Goal: Task Accomplishment & Management: Use online tool/utility

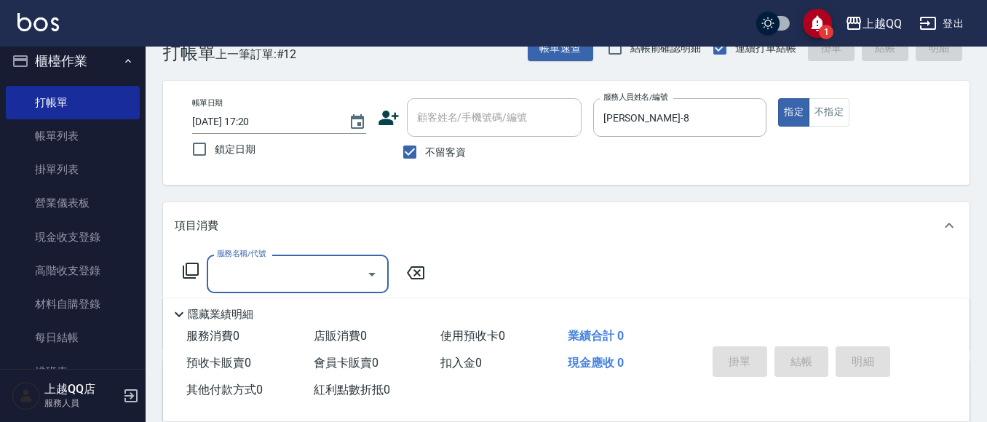
scroll to position [42, 0]
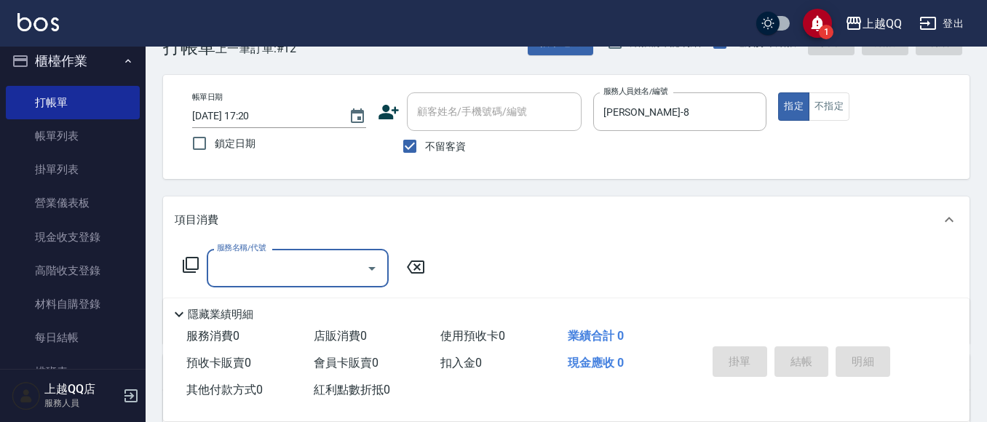
click at [189, 262] on icon at bounding box center [190, 264] width 17 height 17
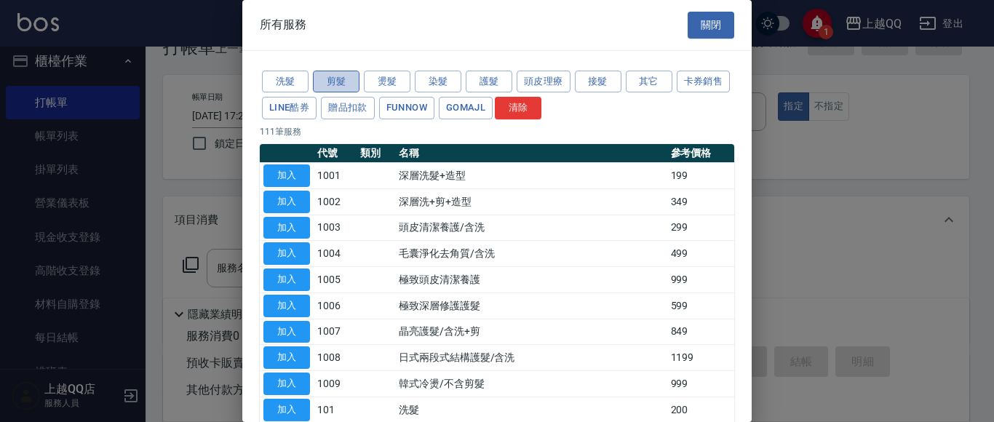
click at [349, 76] on button "剪髮" at bounding box center [336, 82] width 47 height 23
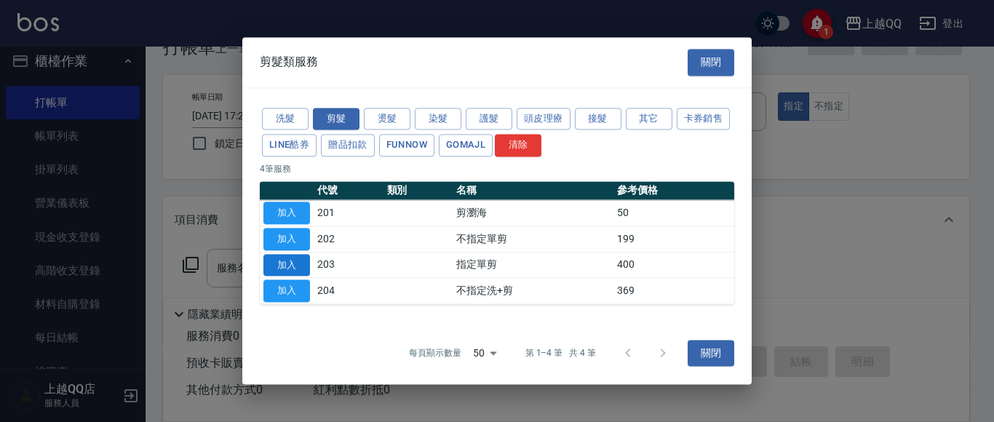
click at [294, 265] on button "加入" at bounding box center [286, 265] width 47 height 23
type input "指定單剪(203)"
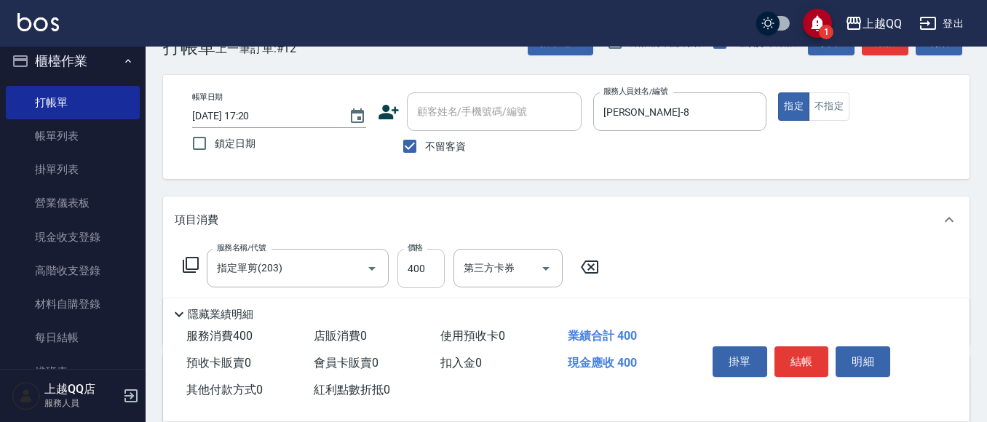
click at [436, 272] on input "400" at bounding box center [420, 268] width 47 height 39
type input "200"
click at [791, 363] on button "結帳" at bounding box center [801, 361] width 55 height 31
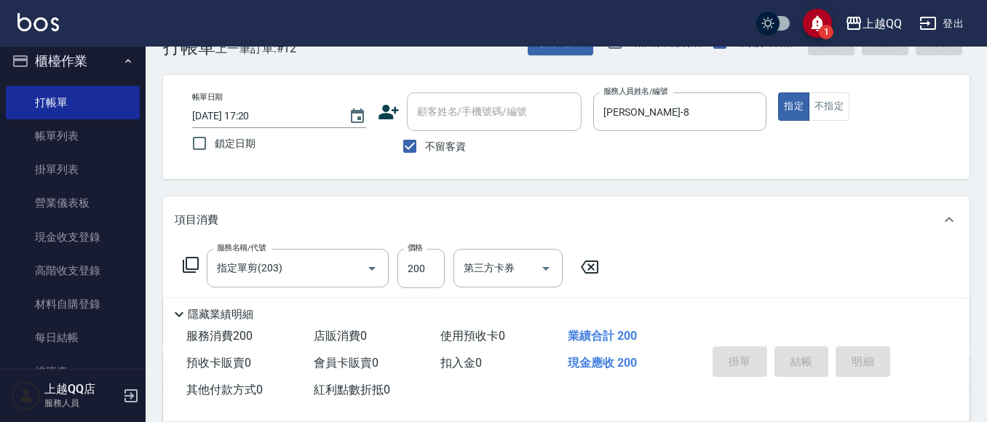
type input "[DATE] 17:58"
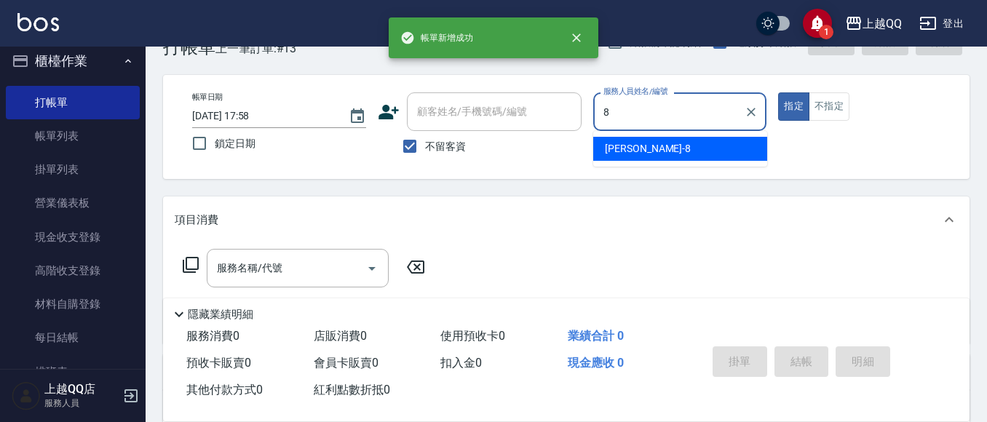
type input "[PERSON_NAME]-8"
type button "true"
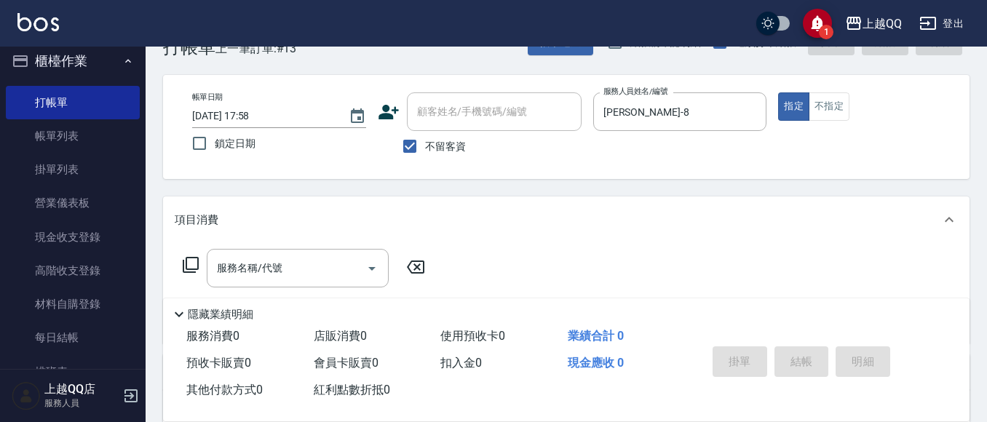
click at [195, 266] on icon at bounding box center [190, 264] width 17 height 17
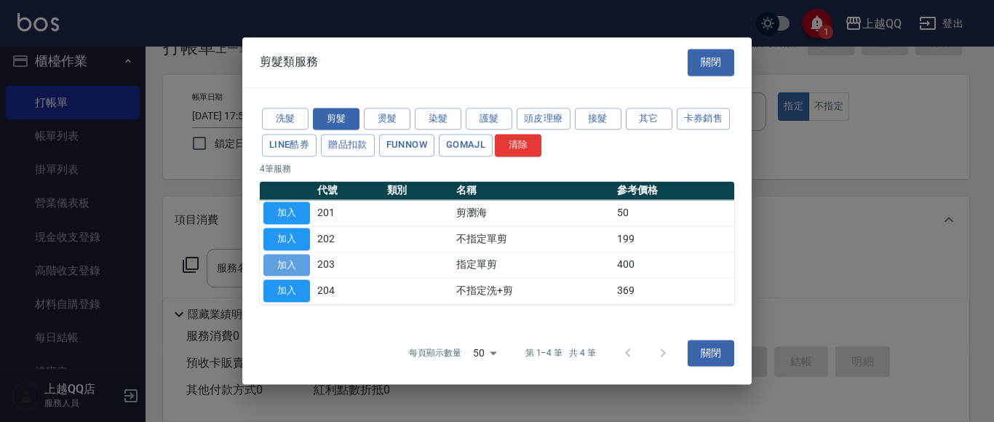
click at [287, 266] on button "加入" at bounding box center [286, 265] width 47 height 23
type input "指定單剪(203)"
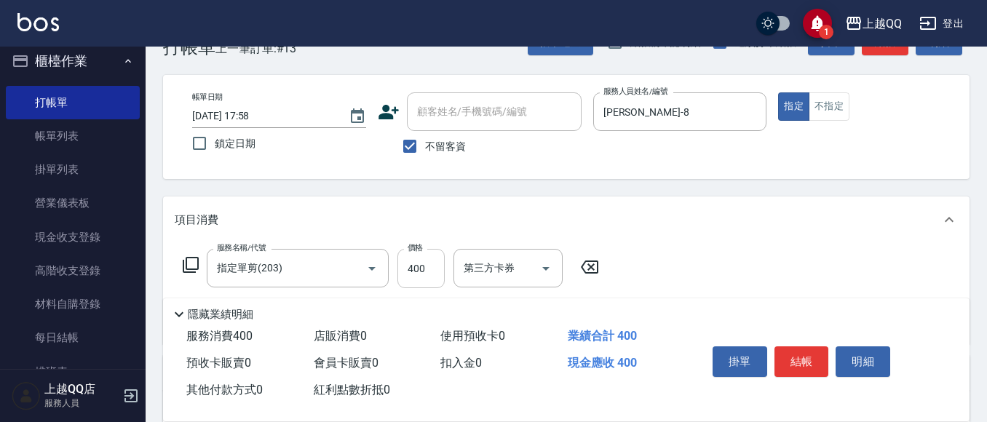
click at [425, 269] on input "400" at bounding box center [420, 268] width 47 height 39
type input "200"
click at [830, 354] on div "掛單 結帳 明細" at bounding box center [802, 364] width 190 height 46
click at [825, 354] on button "結帳" at bounding box center [801, 361] width 55 height 31
